Goal: Find specific page/section: Find specific page/section

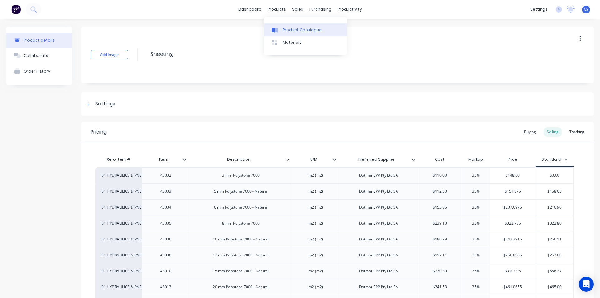
click at [284, 32] on div "Product Catalogue" at bounding box center [302, 30] width 39 height 6
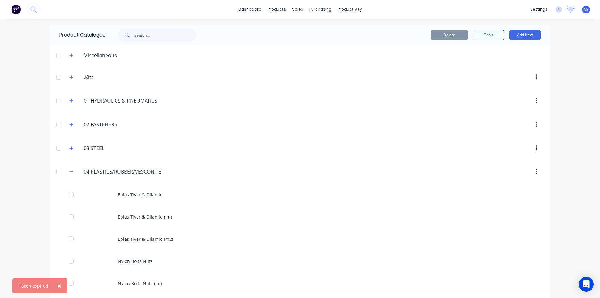
scroll to position [31, 0]
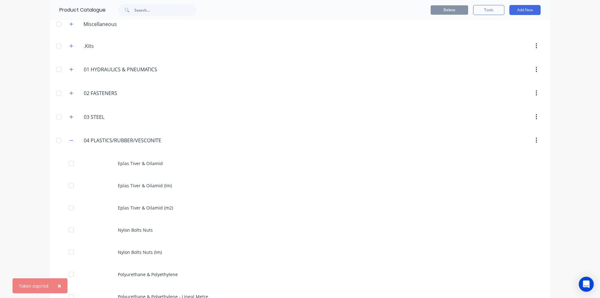
click at [73, 138] on span at bounding box center [72, 141] width 8 height 8
click at [61, 283] on button "×" at bounding box center [59, 285] width 16 height 15
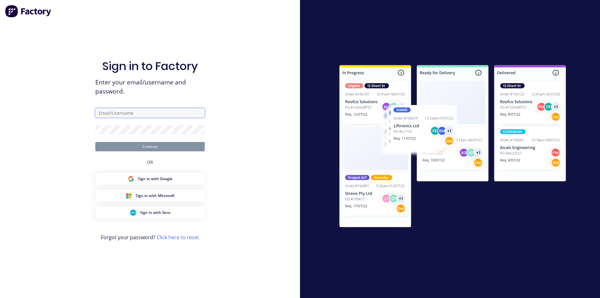
type input "[EMAIL_ADDRESS][DOMAIN_NAME]"
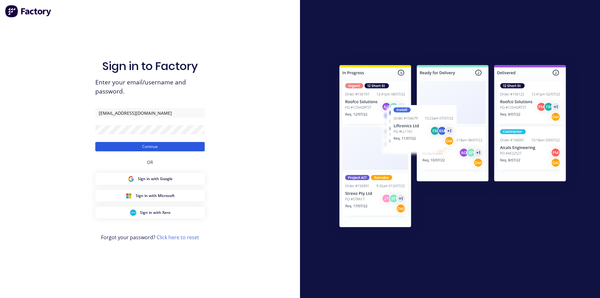
click at [153, 146] on button "Continue" at bounding box center [149, 146] width 109 height 9
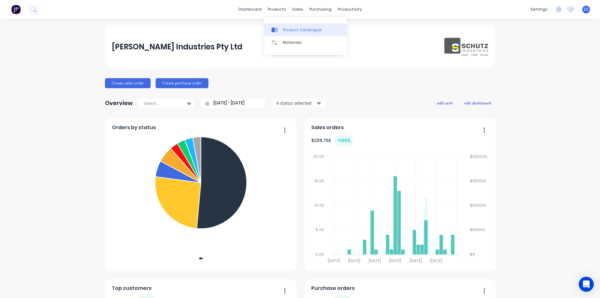
click at [279, 32] on div at bounding box center [276, 30] width 9 height 6
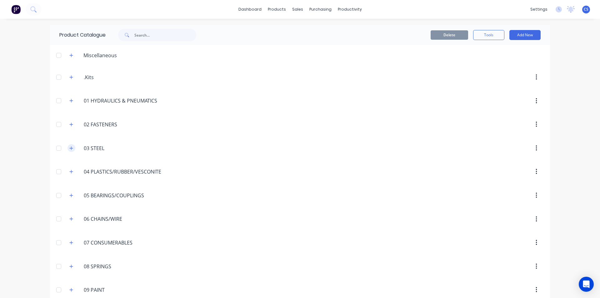
click at [71, 149] on icon "button" at bounding box center [71, 148] width 4 height 4
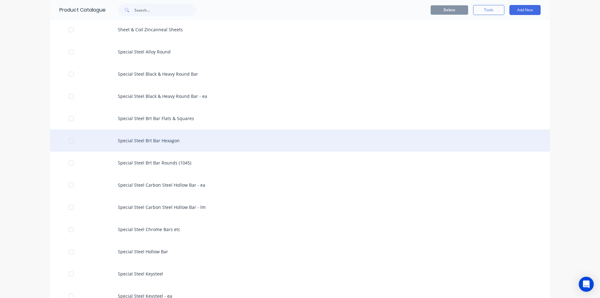
scroll to position [1188, 0]
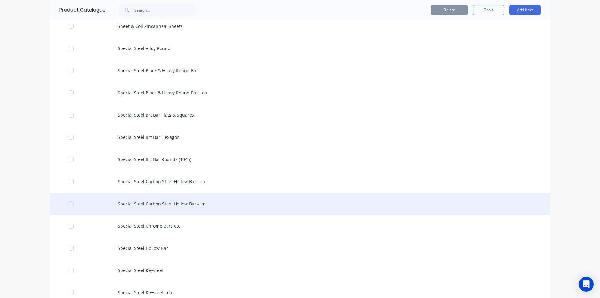
click at [181, 202] on div "Special Steel Carbon Steel Hollow Bar - lm" at bounding box center [300, 204] width 500 height 22
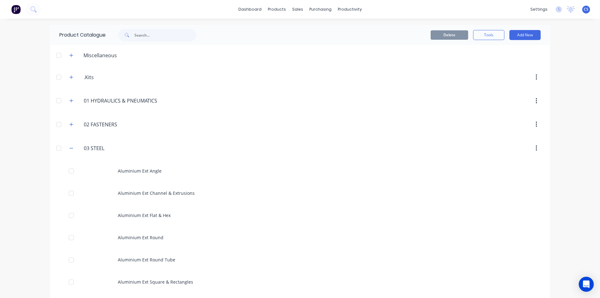
drag, startPoint x: 71, startPoint y: 143, endPoint x: 74, endPoint y: 148, distance: 5.6
click at [72, 145] on div "03.STEEL 03 STEEL" at bounding box center [113, 148] width 98 height 11
drag, startPoint x: 69, startPoint y: 150, endPoint x: 72, endPoint y: 152, distance: 3.3
click at [70, 150] on icon "button" at bounding box center [71, 148] width 4 height 4
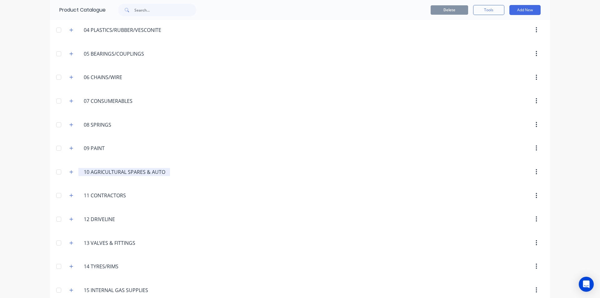
scroll to position [63, 0]
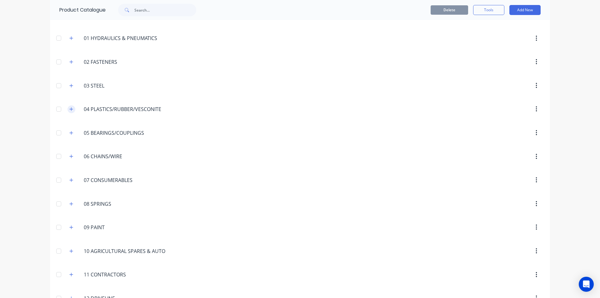
click at [69, 109] on icon "button" at bounding box center [71, 109] width 4 height 4
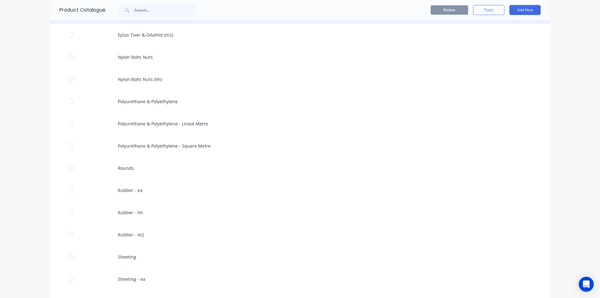
scroll to position [250, 0]
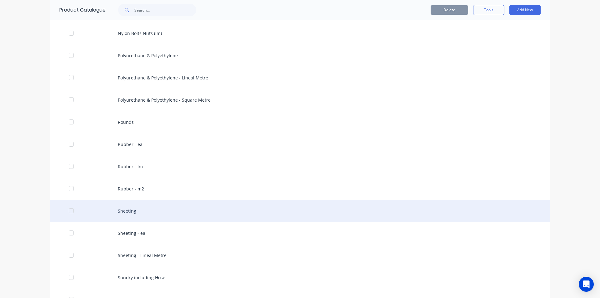
click at [151, 208] on div "Sheeting" at bounding box center [300, 211] width 500 height 22
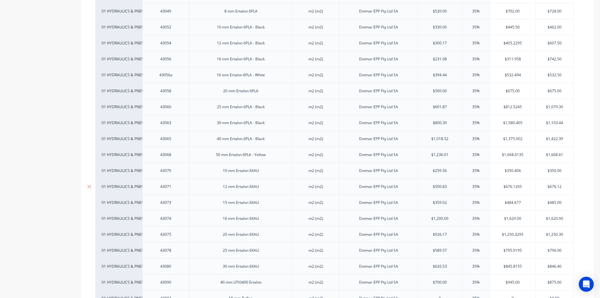
scroll to position [656, 0]
